Goal: Navigation & Orientation: Find specific page/section

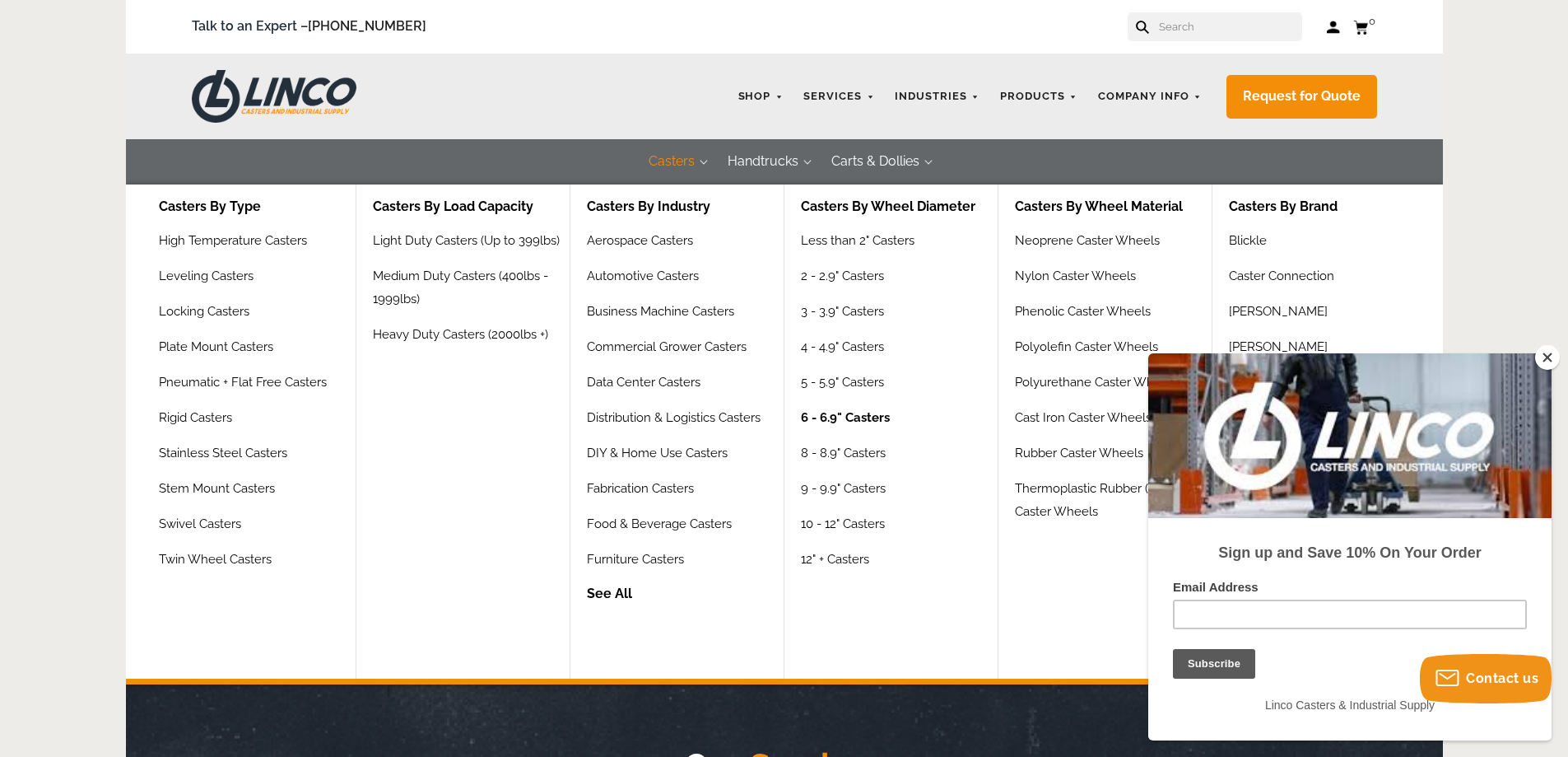
click at [844, 416] on link "6 - 6.9" Casters" at bounding box center [845, 423] width 89 height 36
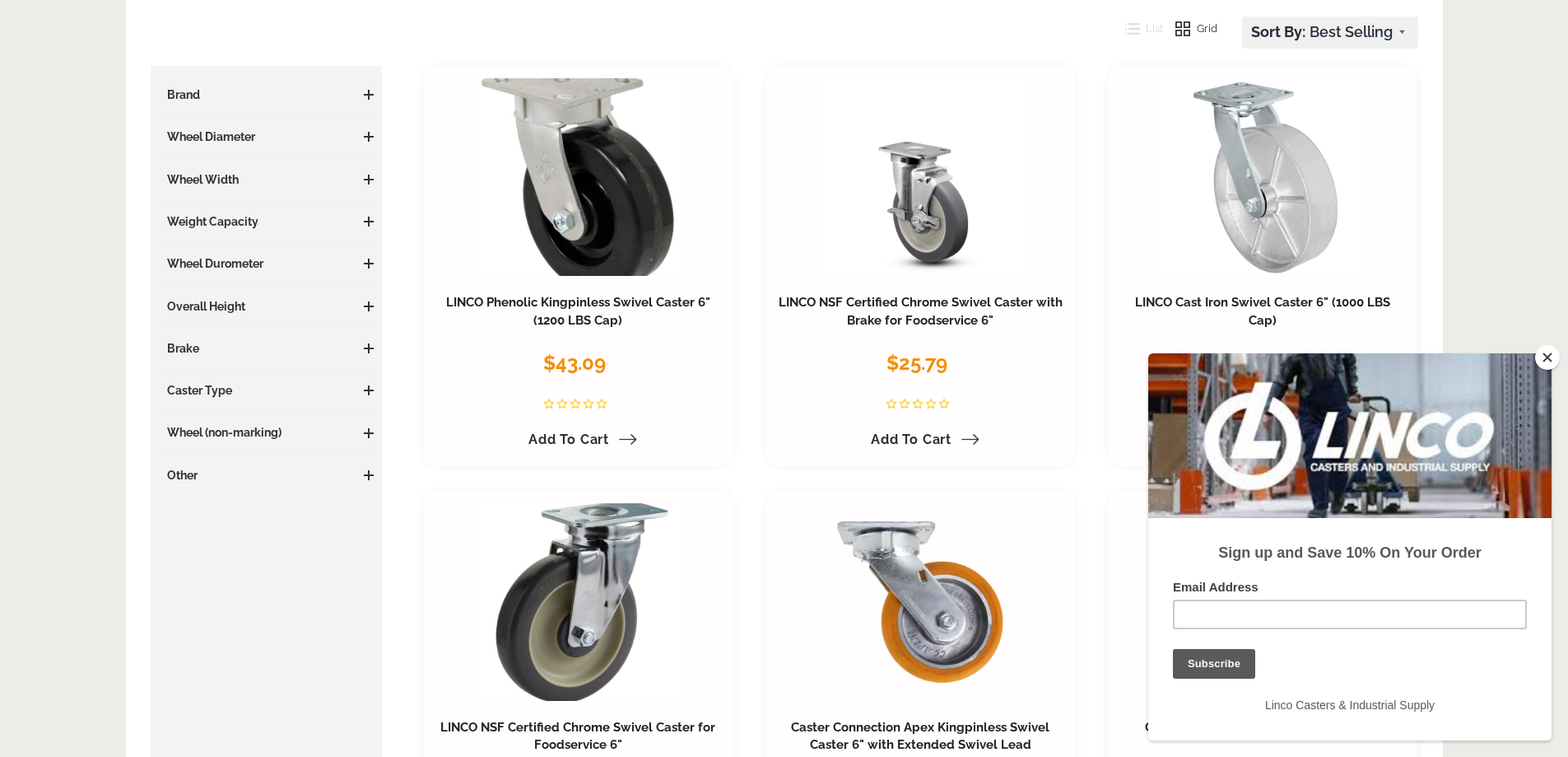
scroll to position [494, 0]
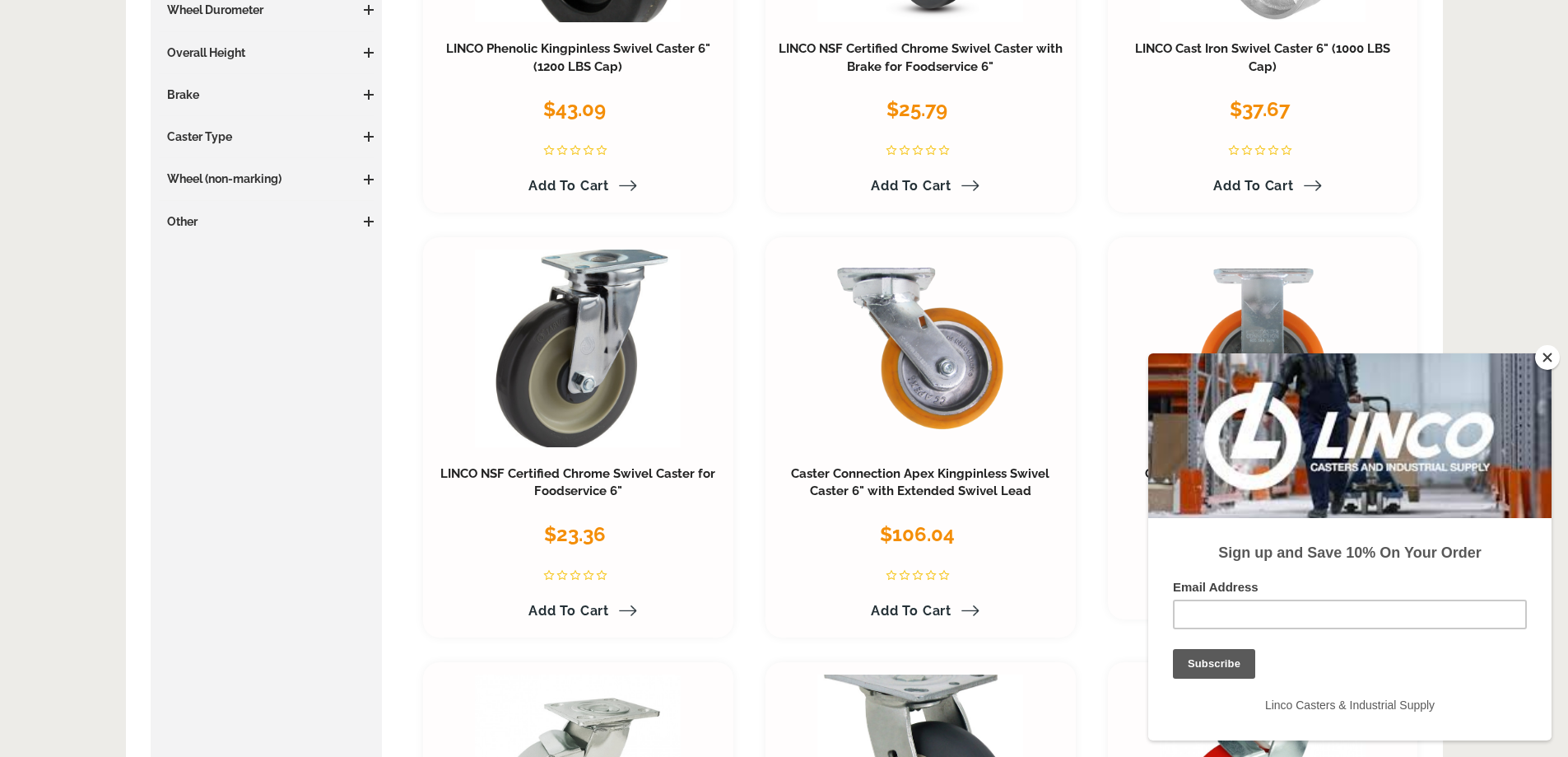
click at [1547, 367] on button "Close" at bounding box center [1547, 357] width 24 height 24
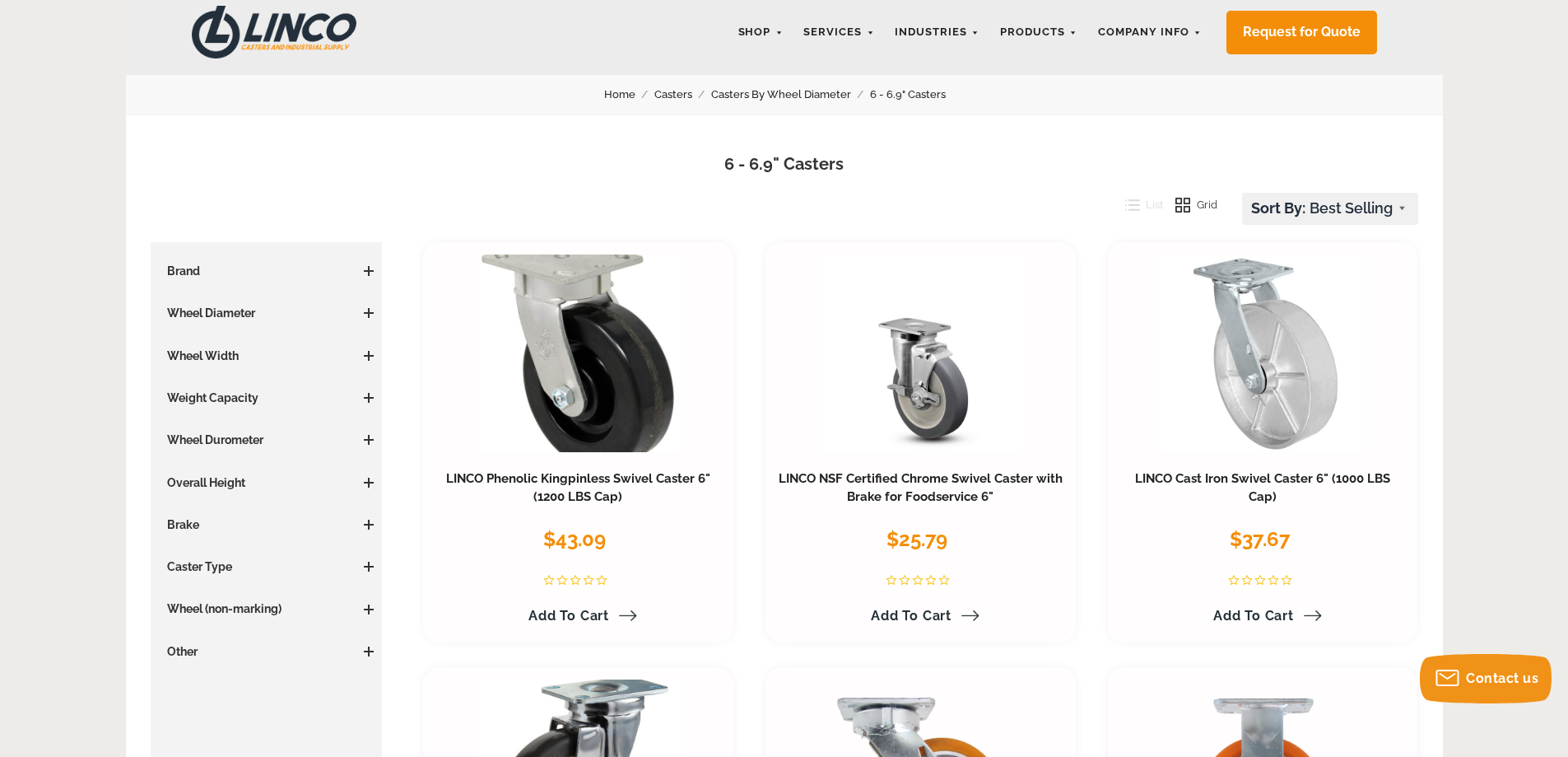
scroll to position [0, 0]
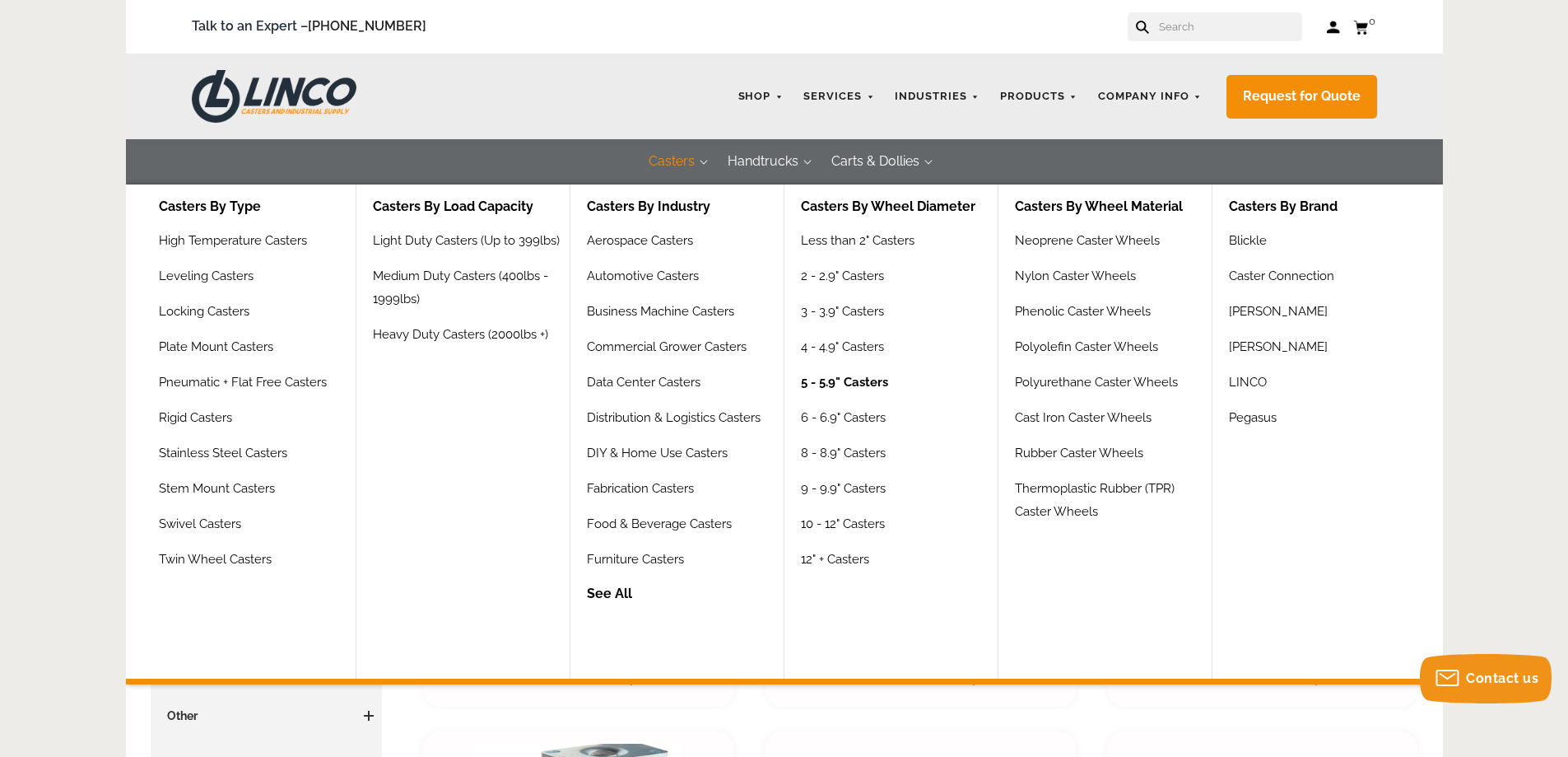
click at [843, 393] on link "5 - 5.9" Casters" at bounding box center [844, 388] width 87 height 36
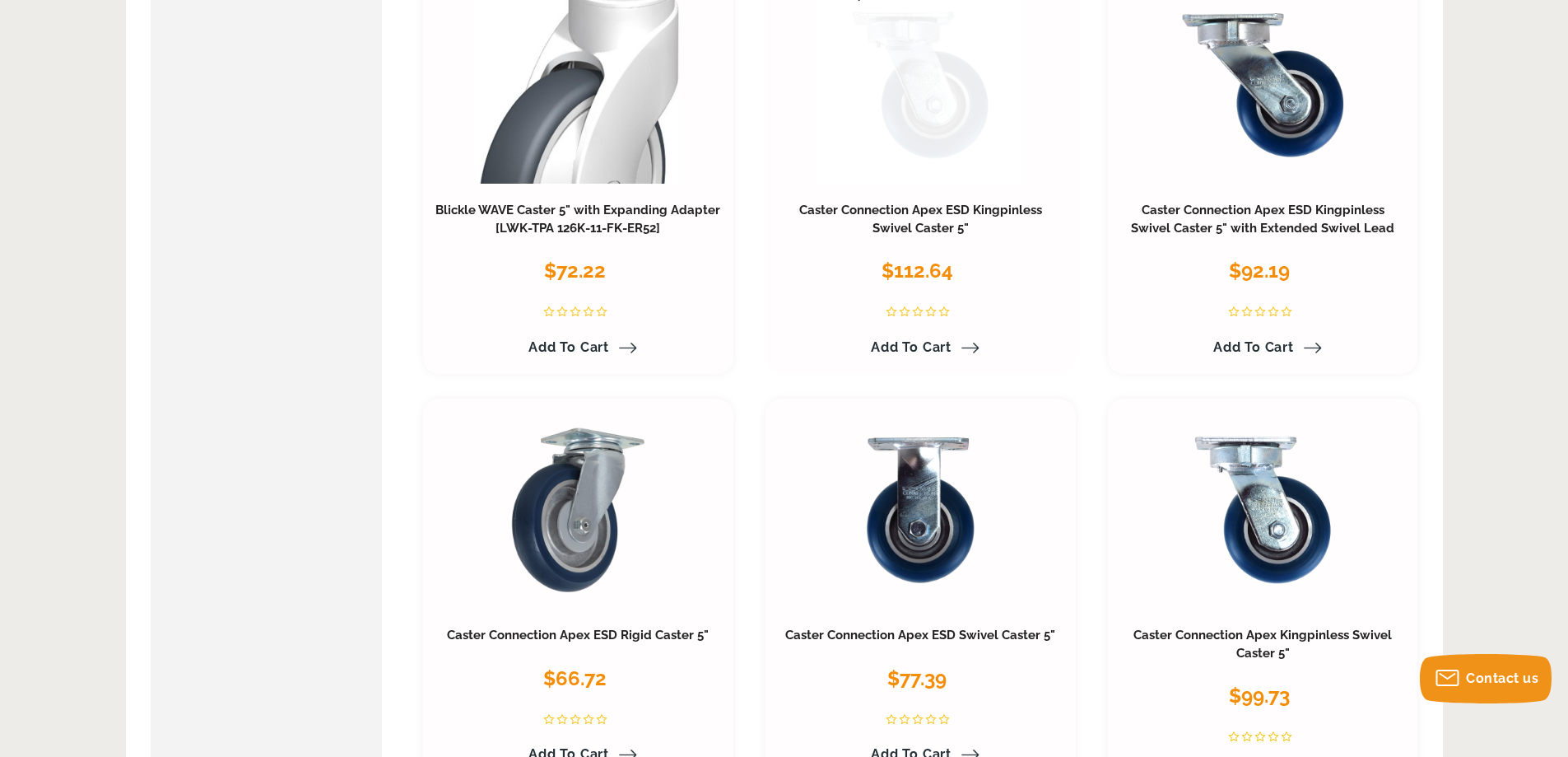
scroll to position [4281, 0]
